Goal: Transaction & Acquisition: Obtain resource

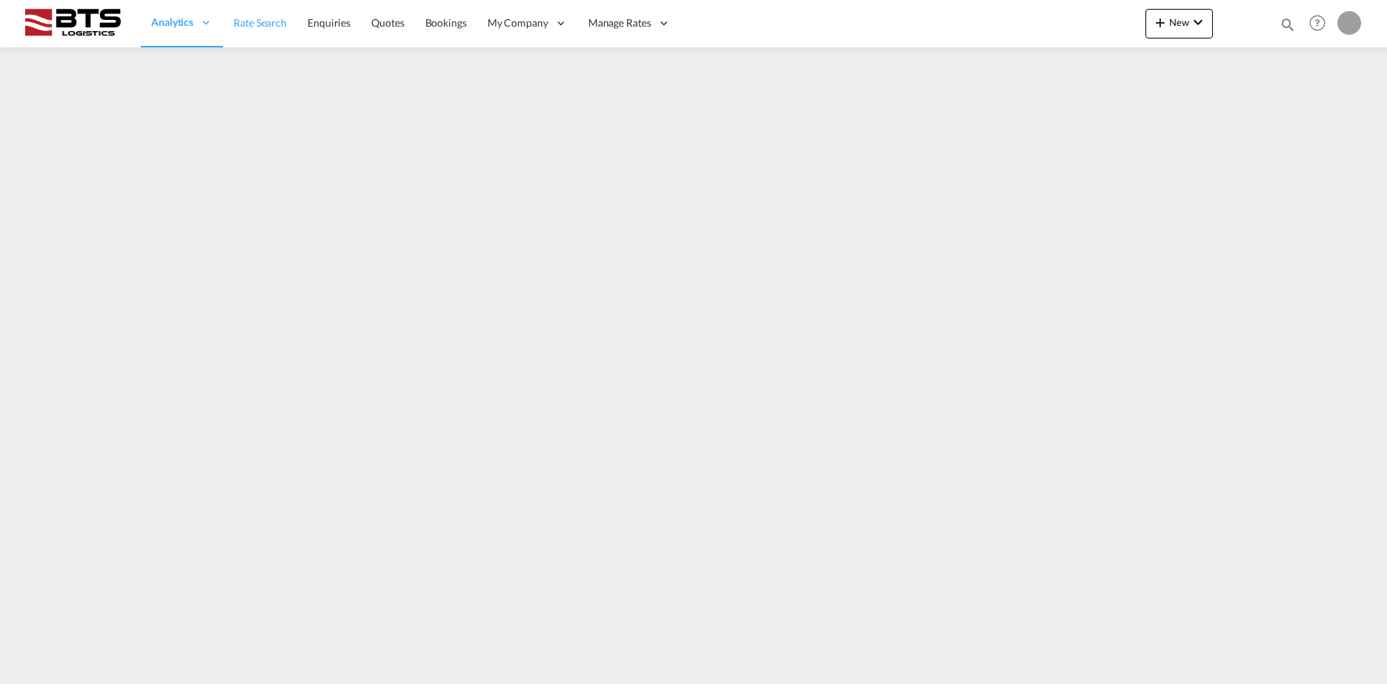
click at [273, 23] on span "Rate Search" at bounding box center [259, 22] width 53 height 13
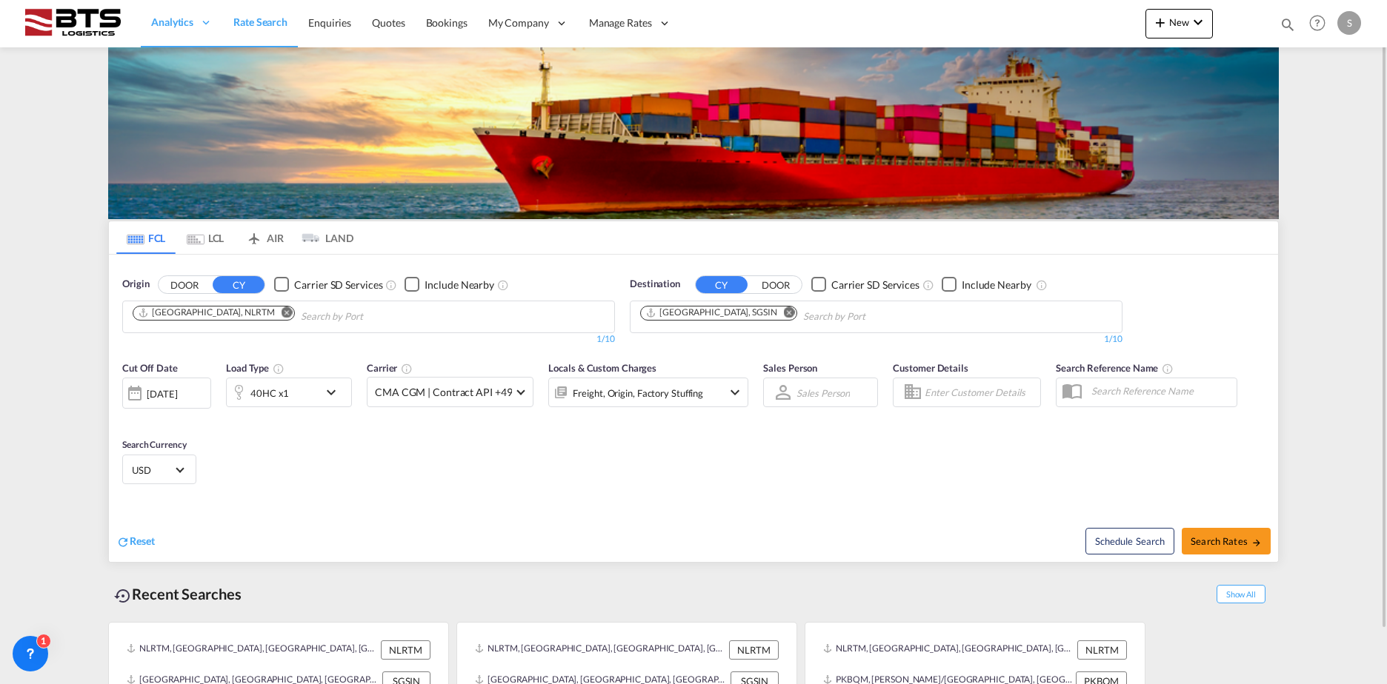
click at [784, 309] on md-icon "Remove" at bounding box center [789, 312] width 11 height 11
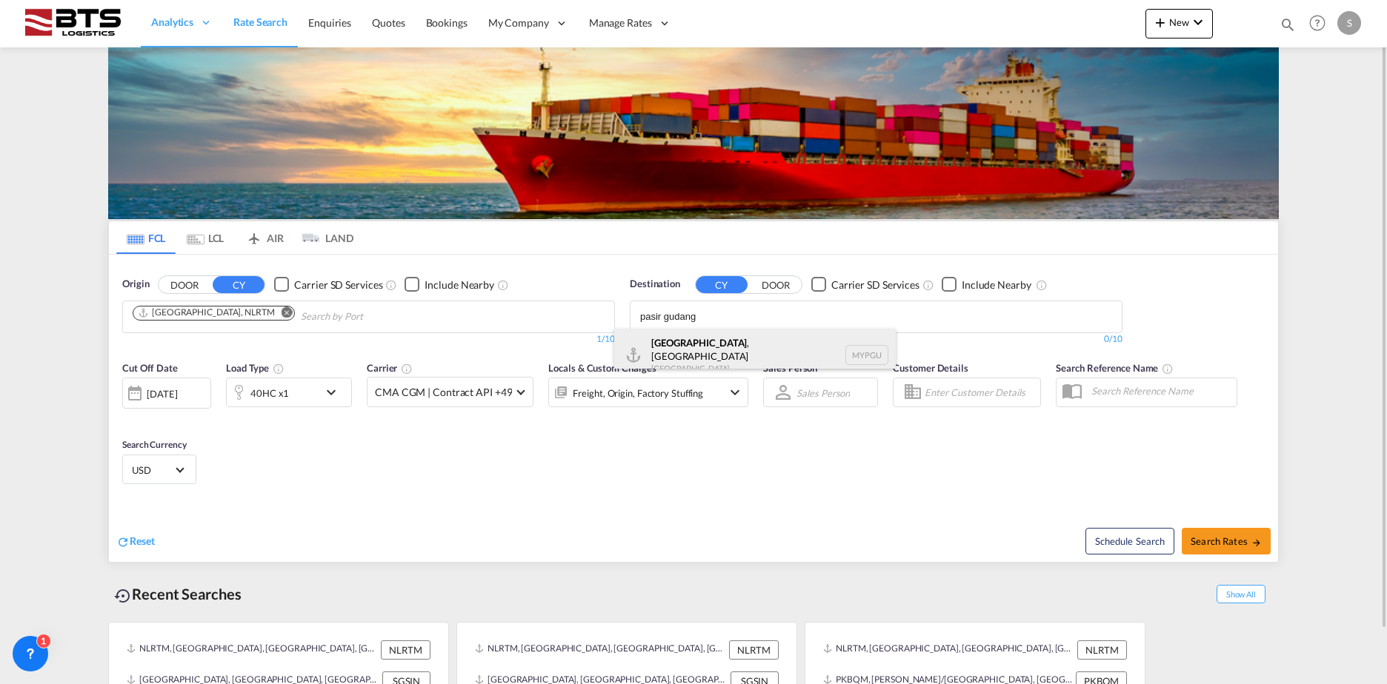
type input "pasir gudang"
click at [703, 358] on div "[GEOGRAPHIC_DATA] , [GEOGRAPHIC_DATA] MYPGU" at bounding box center [754, 355] width 281 height 53
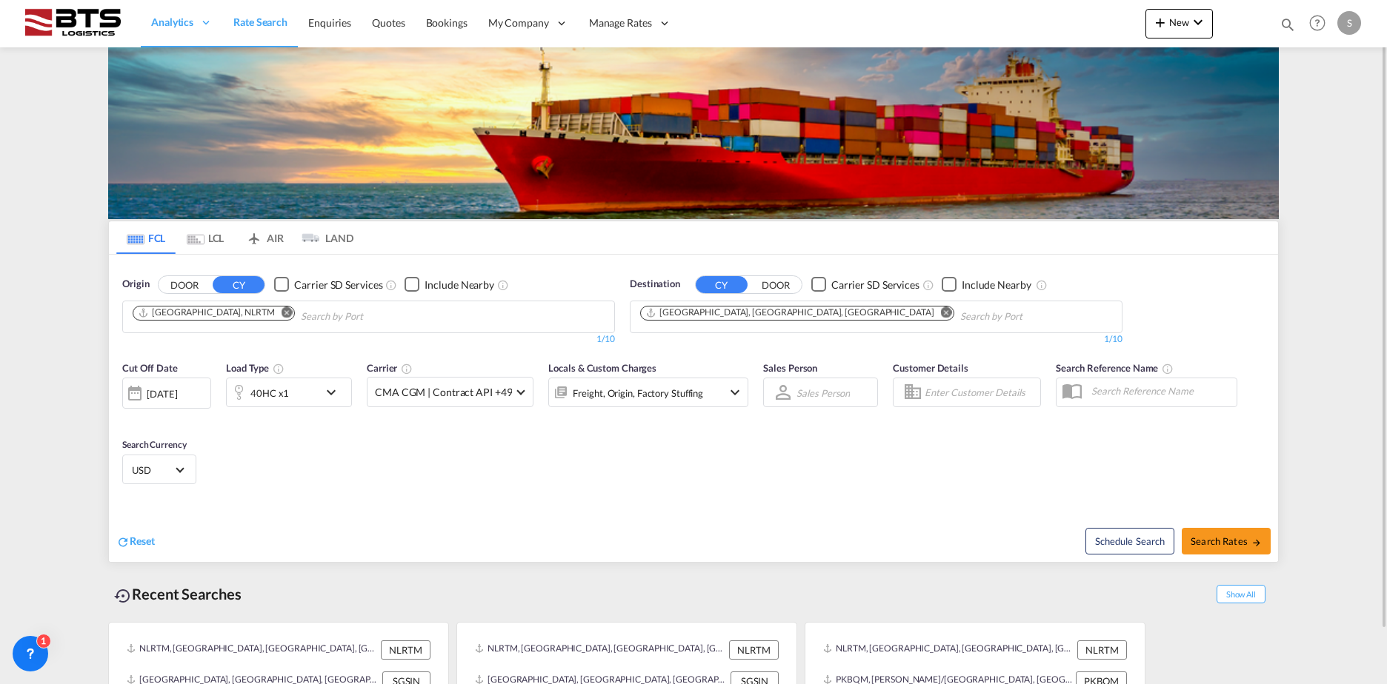
click at [1205, 541] on span "Search Rates" at bounding box center [1225, 542] width 71 height 12
type input "NLRTM to MYPGU / [DATE]"
